Goal: Check status

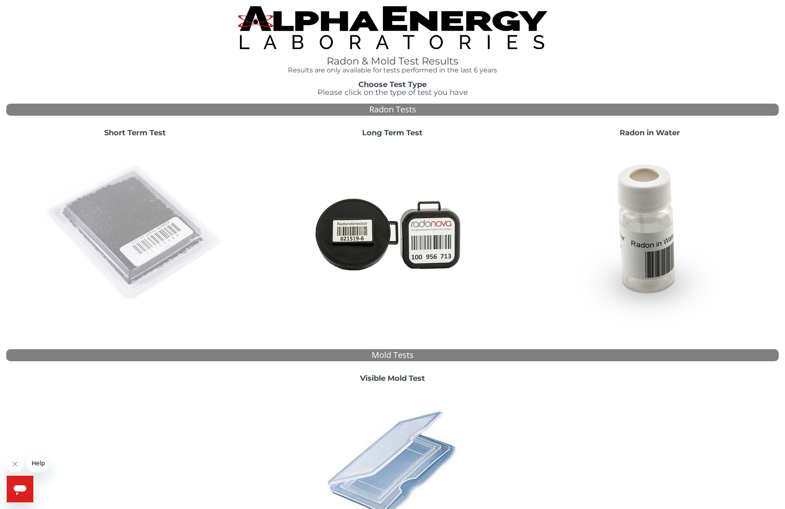
click at [156, 222] on img at bounding box center [134, 233] width 179 height 179
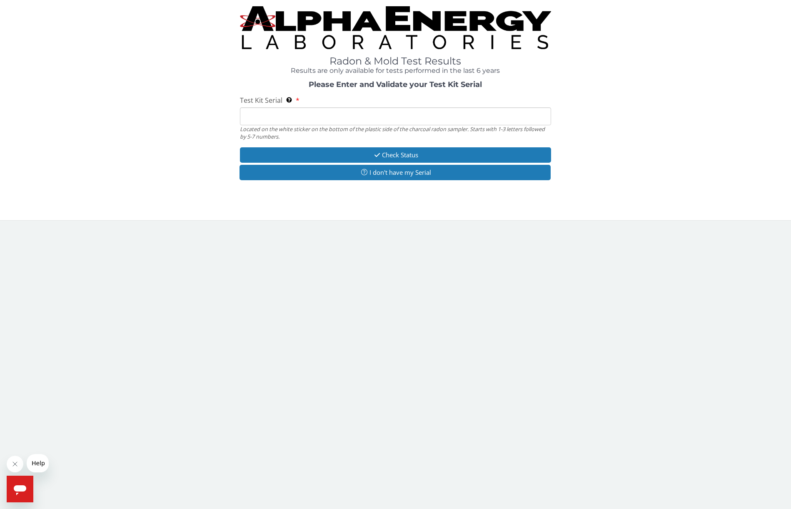
click at [261, 122] on input "Test Kit Serial Located on the white sticker on the bottom of the plastic side …" at bounding box center [396, 116] width 312 height 18
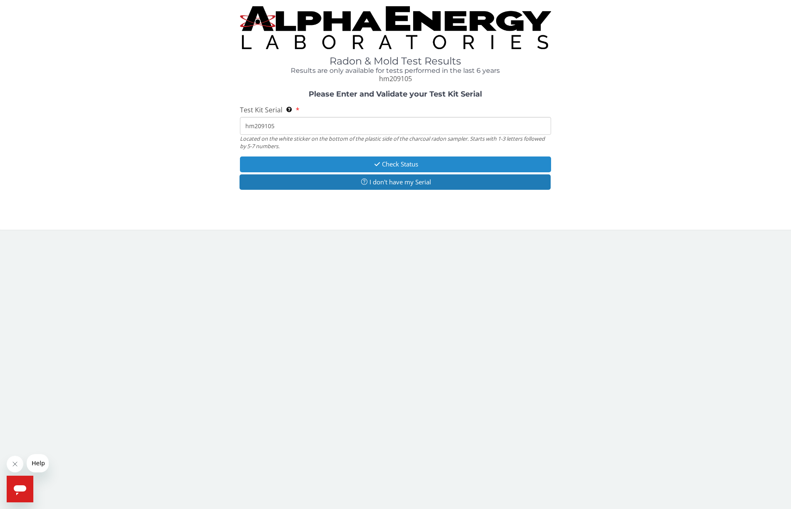
type input "hm209105"
click at [350, 163] on button "Check Status" at bounding box center [396, 164] width 312 height 15
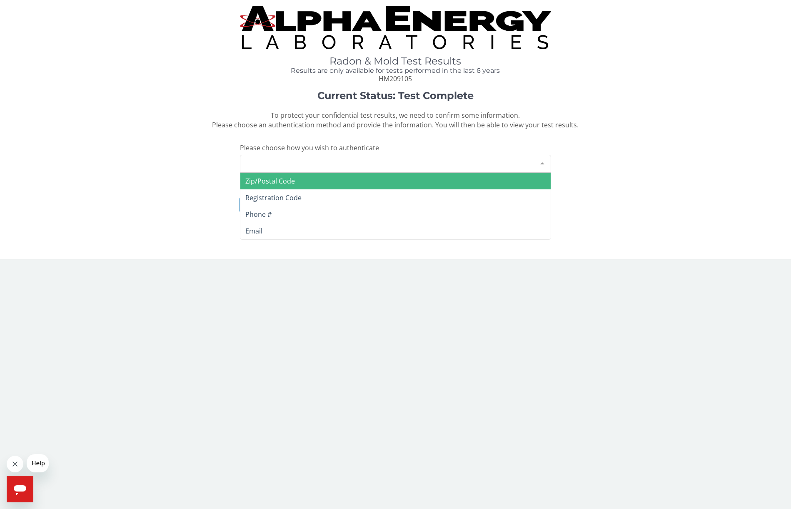
click at [267, 165] on div "Please make a selection" at bounding box center [396, 164] width 312 height 18
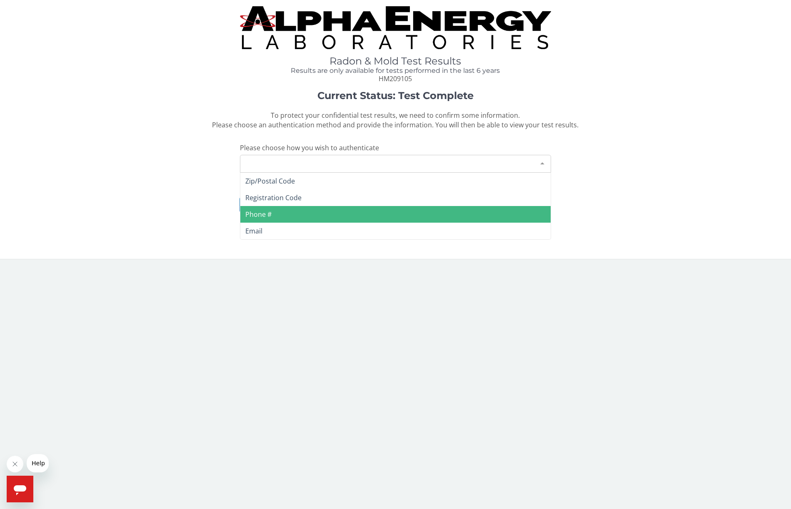
click at [255, 214] on span "Phone #" at bounding box center [258, 214] width 26 height 9
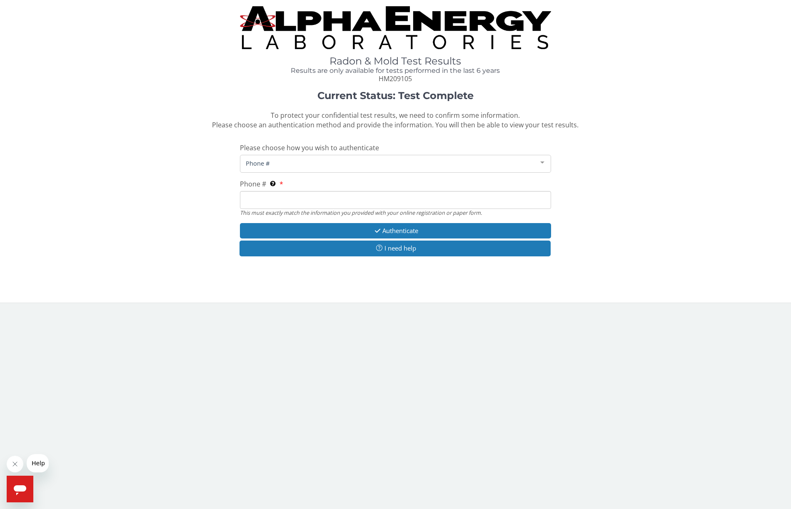
click at [255, 199] on input "Phone # This must exactly match the information you provided with your online r…" at bounding box center [396, 200] width 312 height 18
type input "[PHONE_NUMBER]"
click at [300, 229] on button "Authenticate" at bounding box center [396, 230] width 312 height 15
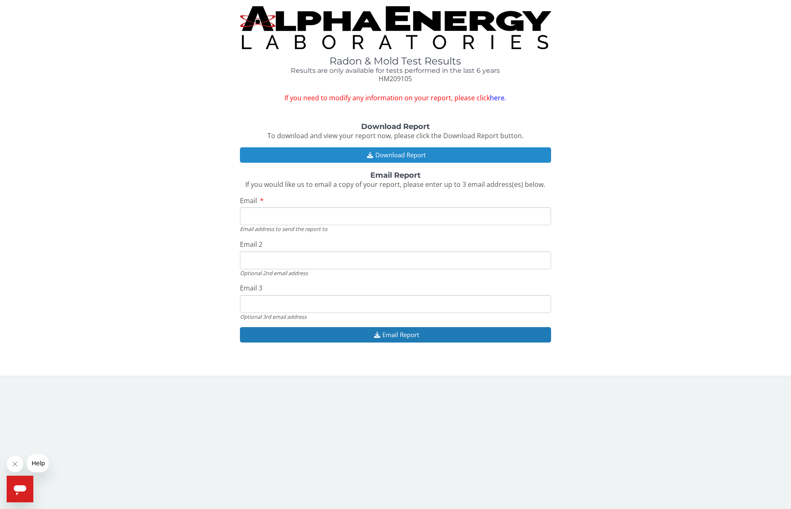
click at [348, 157] on button "Download Report" at bounding box center [396, 154] width 312 height 15
